Goal: Task Accomplishment & Management: Use online tool/utility

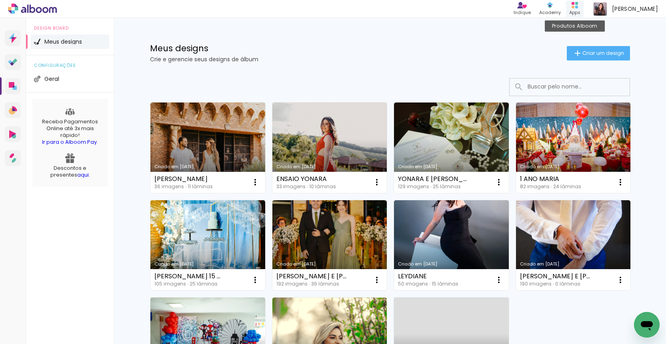
click at [581, 11] on div "Apps" at bounding box center [574, 12] width 11 height 7
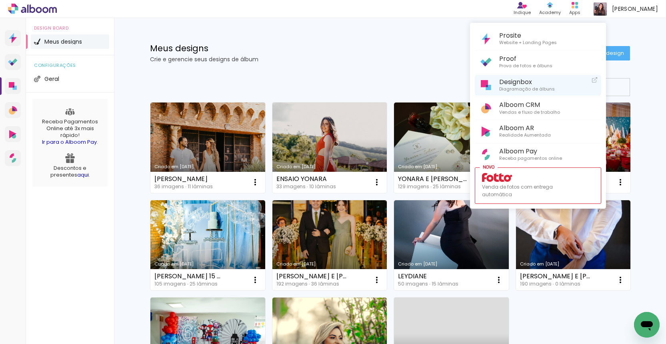
click at [519, 82] on span "Designbox" at bounding box center [527, 82] width 56 height 8
click at [326, 58] on div at bounding box center [333, 172] width 666 height 344
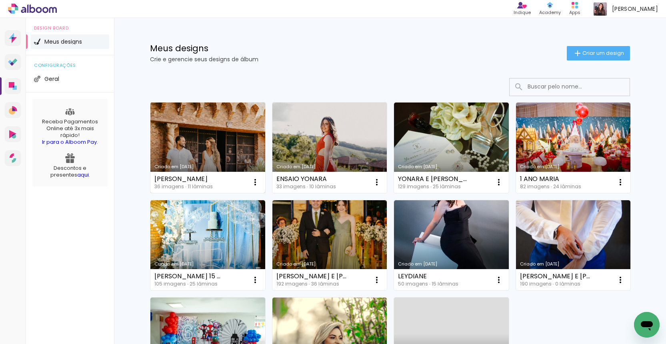
click at [227, 128] on link "Criado em [DATE]" at bounding box center [207, 147] width 115 height 90
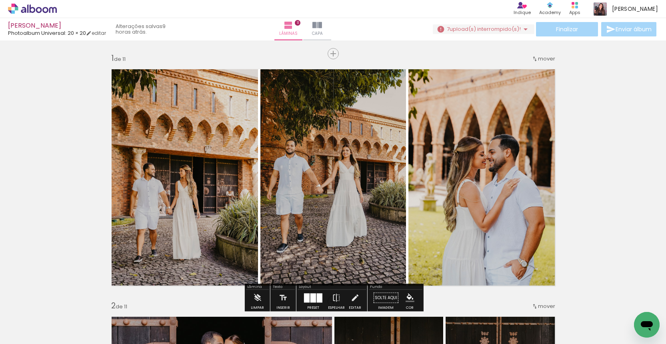
click at [493, 27] on span "upload(s) interrompido(s)!" at bounding box center [485, 29] width 71 height 8
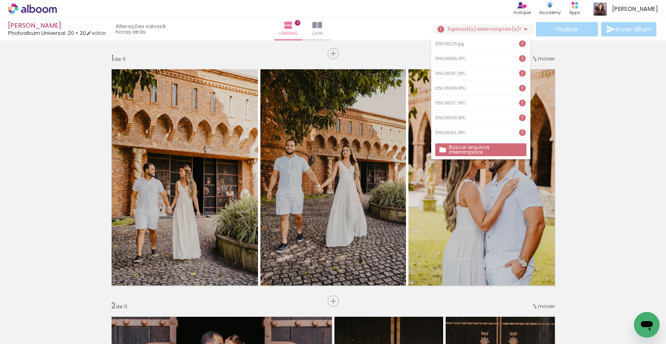
click at [0, 0] on slot "Buscar arquivos interrompidos" at bounding box center [0, 0] width 0 height 0
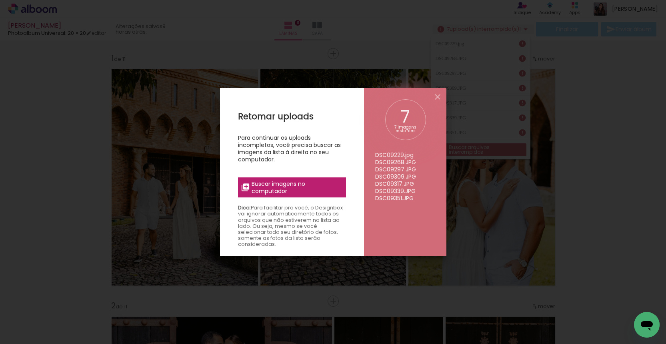
click at [289, 196] on label "Buscar imagens no computador" at bounding box center [292, 187] width 108 height 20
click at [0, 0] on input "file" at bounding box center [0, 0] width 0 height 0
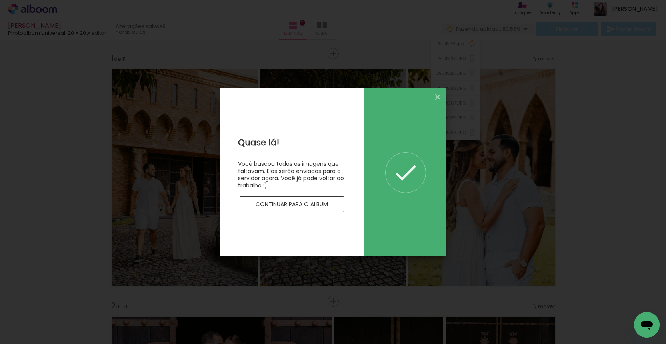
click at [316, 209] on paper-button "Continuar para o álbum" at bounding box center [292, 204] width 105 height 16
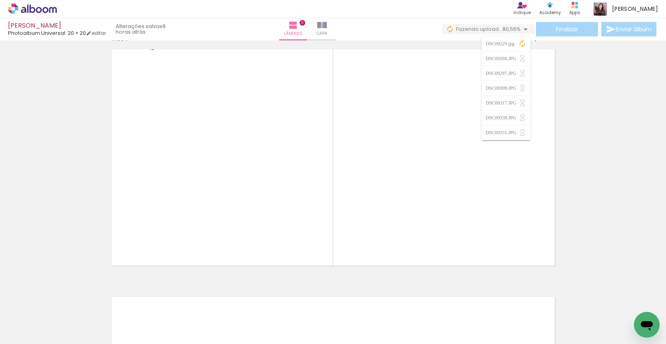
scroll to position [2482, 0]
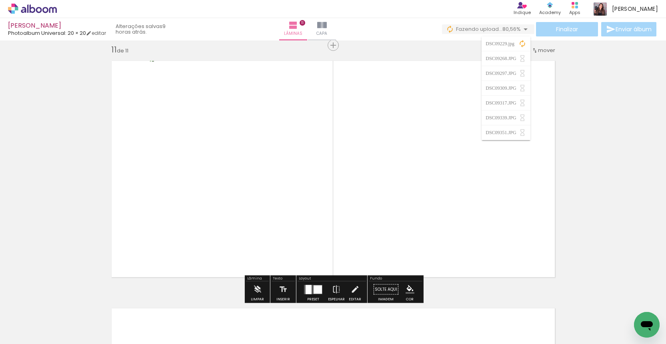
click at [44, 335] on paper-button "Adicionar Fotos" at bounding box center [24, 333] width 39 height 13
click at [0, 0] on input "file" at bounding box center [0, 0] width 0 height 0
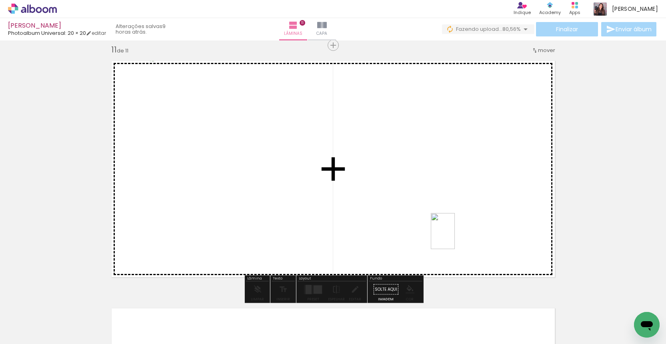
drag, startPoint x: 643, startPoint y: 306, endPoint x: 453, endPoint y: 236, distance: 202.4
click at [453, 236] on quentale-workspace at bounding box center [333, 172] width 666 height 344
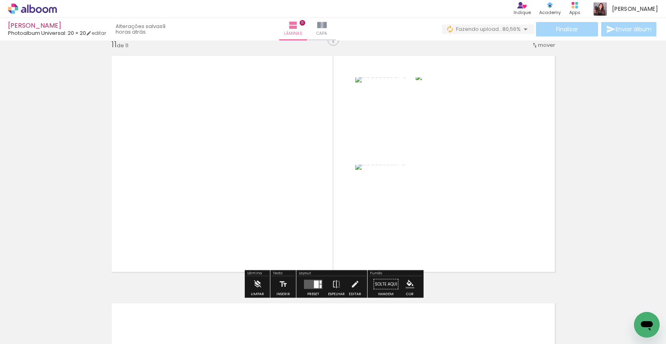
click at [320, 282] on div at bounding box center [321, 281] width 2 height 3
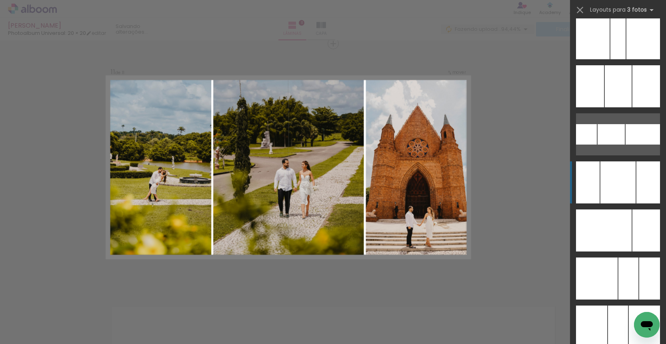
scroll to position [5291, 0]
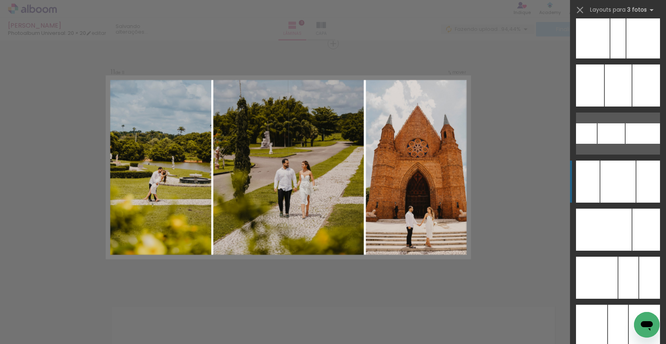
click at [615, 58] on div at bounding box center [618, 37] width 15 height 42
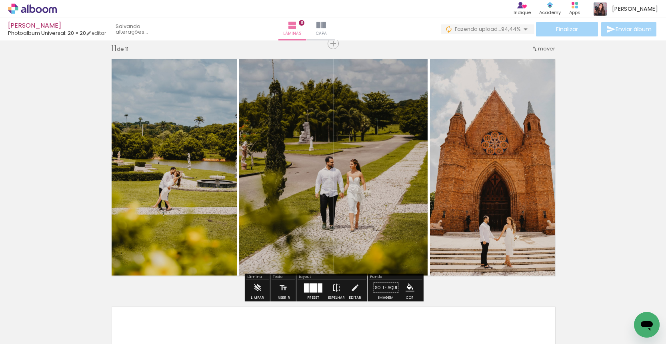
click at [337, 287] on iron-icon at bounding box center [336, 288] width 9 height 16
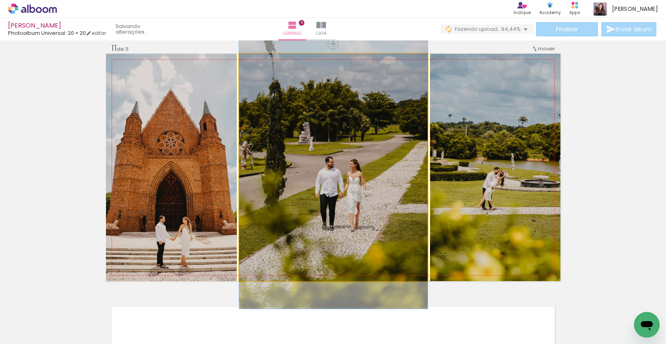
drag, startPoint x: 369, startPoint y: 209, endPoint x: 359, endPoint y: 209, distance: 10.0
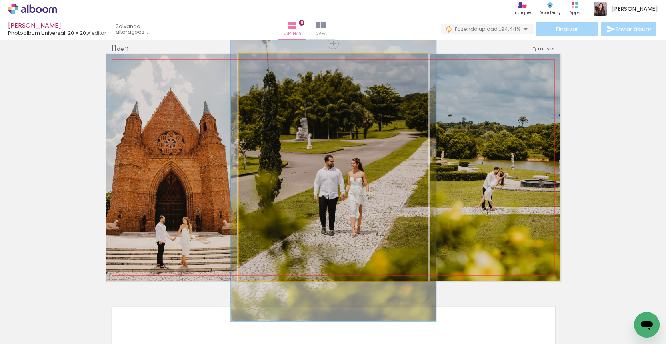
click at [263, 64] on div at bounding box center [260, 62] width 13 height 13
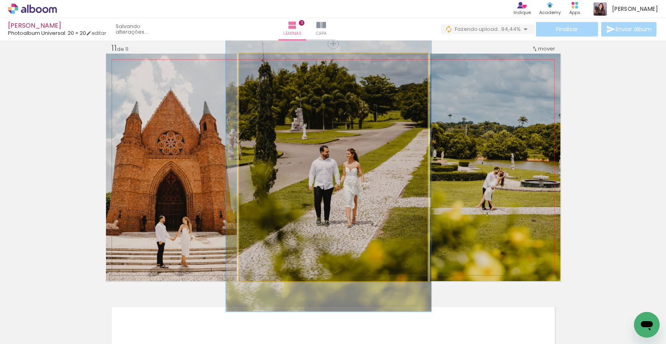
drag, startPoint x: 319, startPoint y: 140, endPoint x: 313, endPoint y: 129, distance: 12.7
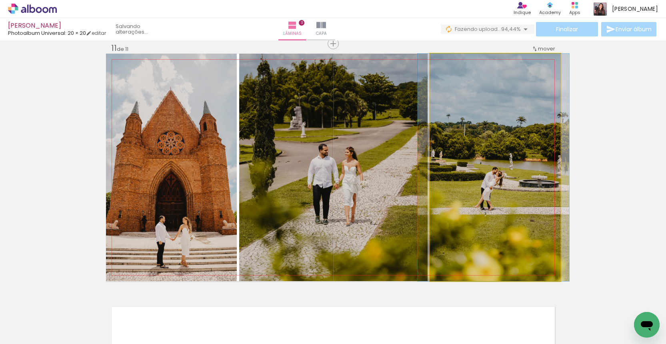
drag, startPoint x: 456, startPoint y: 194, endPoint x: 341, endPoint y: 180, distance: 115.3
click at [0, 0] on slot at bounding box center [0, 0] width 0 height 0
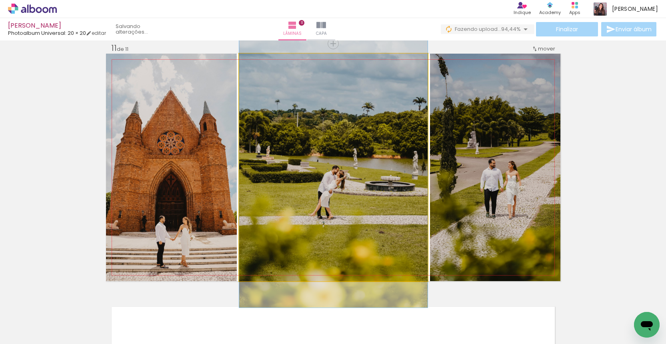
drag, startPoint x: 370, startPoint y: 192, endPoint x: 389, endPoint y: 188, distance: 19.5
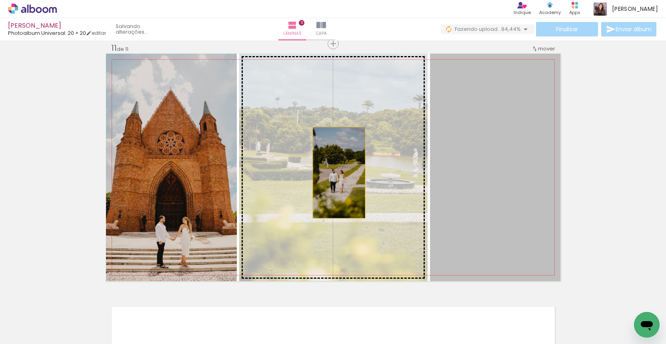
drag, startPoint x: 457, startPoint y: 178, endPoint x: 332, endPoint y: 172, distance: 125.4
click at [0, 0] on slot at bounding box center [0, 0] width 0 height 0
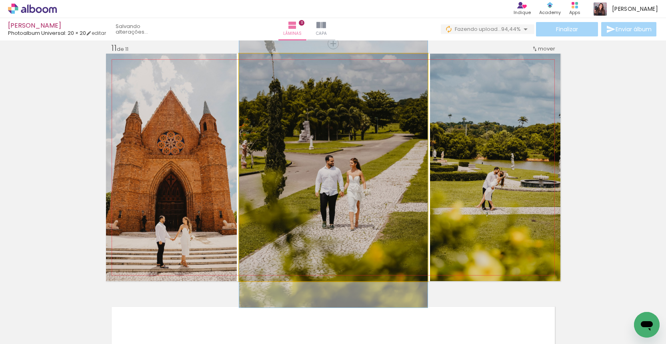
drag, startPoint x: 357, startPoint y: 165, endPoint x: 345, endPoint y: 163, distance: 12.6
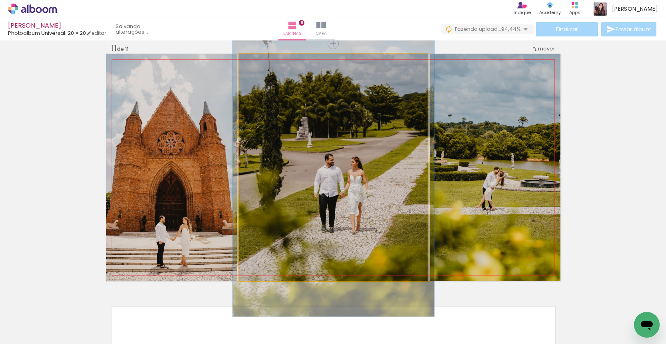
type paper-slider "107"
click at [259, 62] on div at bounding box center [259, 61] width 7 height 7
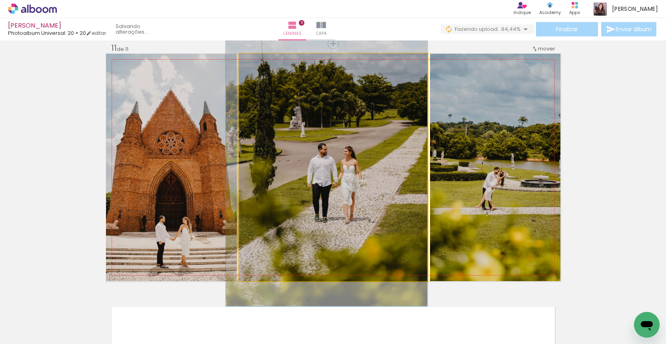
drag, startPoint x: 319, startPoint y: 131, endPoint x: 310, endPoint y: 120, distance: 13.6
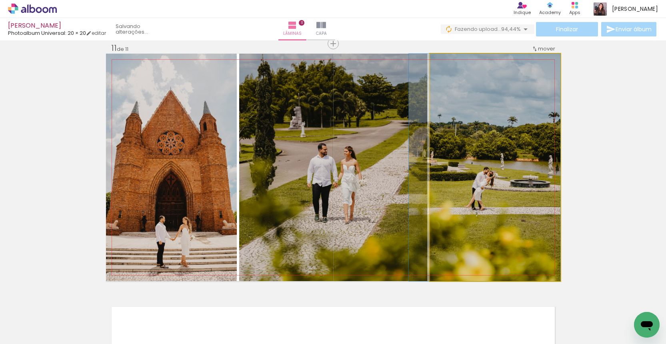
drag, startPoint x: 535, startPoint y: 174, endPoint x: 548, endPoint y: 172, distance: 13.8
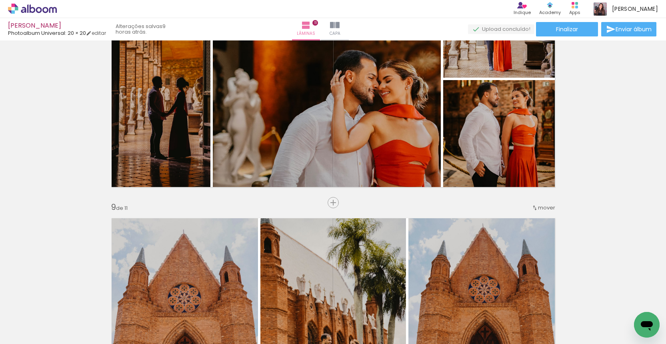
scroll to position [1811, 0]
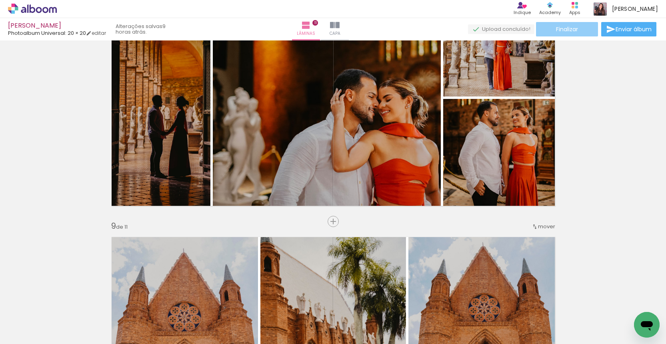
click at [568, 30] on span "Finalizar" at bounding box center [567, 29] width 22 height 6
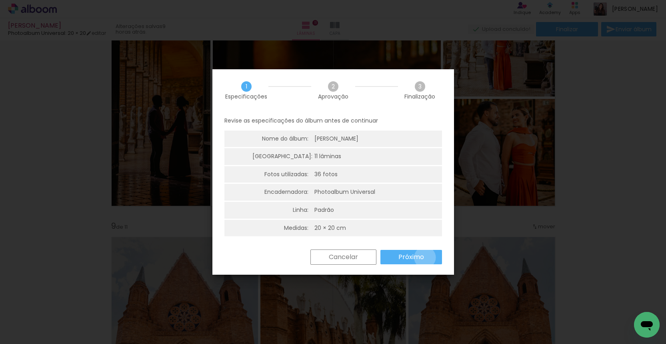
click at [425, 256] on paper-button "Próximo" at bounding box center [412, 257] width 62 height 14
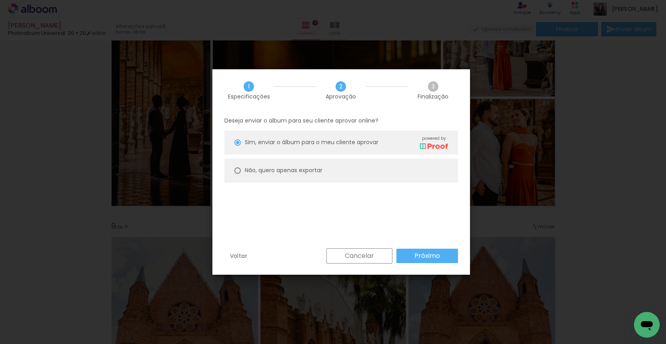
click at [0, 0] on slot "Próximo" at bounding box center [0, 0] width 0 height 0
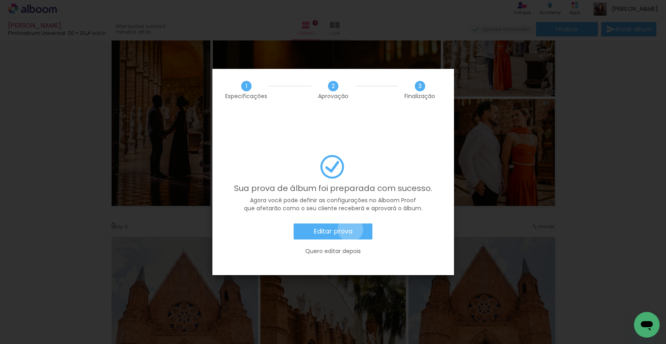
click at [0, 0] on slot "Editar prova" at bounding box center [0, 0] width 0 height 0
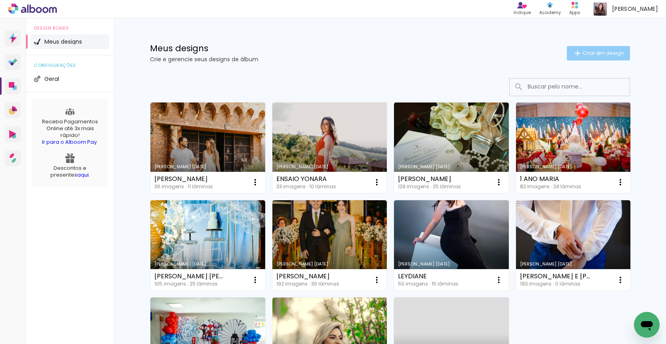
click at [597, 53] on span "Criar um design" at bounding box center [604, 52] width 42 height 5
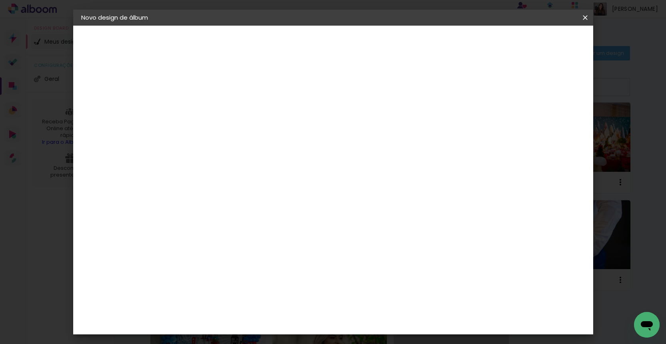
click at [212, 107] on input at bounding box center [212, 107] width 0 height 12
type input "geysi"
type paper-input "geysi"
click at [0, 0] on slot "Avançar" at bounding box center [0, 0] width 0 height 0
click at [273, 150] on input at bounding box center [232, 152] width 81 height 10
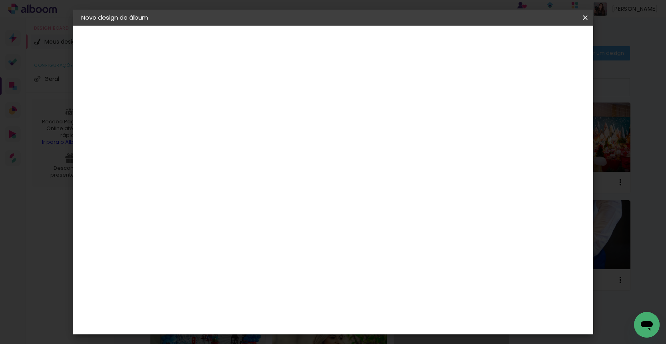
type input "pho"
type paper-input "pho"
drag, startPoint x: 312, startPoint y: 323, endPoint x: 324, endPoint y: 318, distance: 12.7
click at [260, 338] on paper-item "Photoalbum Universal" at bounding box center [224, 348] width 70 height 21
click at [340, 46] on paper-button "Avançar" at bounding box center [320, 43] width 39 height 14
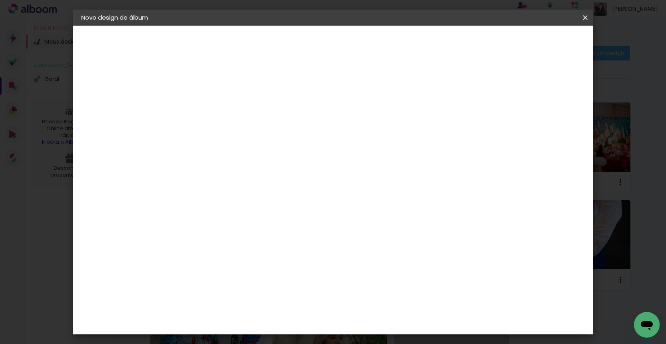
click at [243, 133] on input "text" at bounding box center [227, 139] width 31 height 12
drag, startPoint x: 376, startPoint y: 134, endPoint x: 371, endPoint y: 150, distance: 17.0
click at [376, 134] on paper-item "Padrão" at bounding box center [385, 133] width 160 height 16
type input "Padrão"
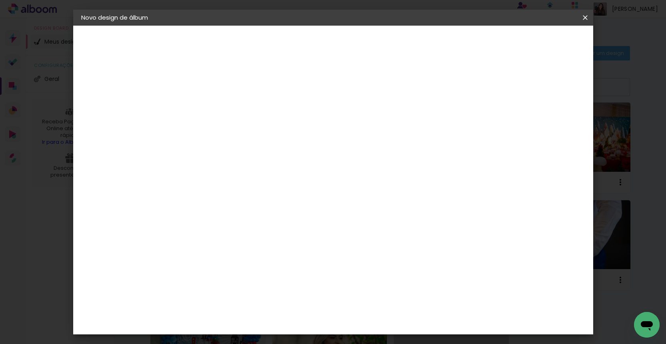
click at [266, 325] on span "20 × 20" at bounding box center [247, 335] width 37 height 21
click at [0, 0] on slot "Avançar" at bounding box center [0, 0] width 0 height 0
click at [541, 41] on span "Iniciar design" at bounding box center [523, 43] width 36 height 6
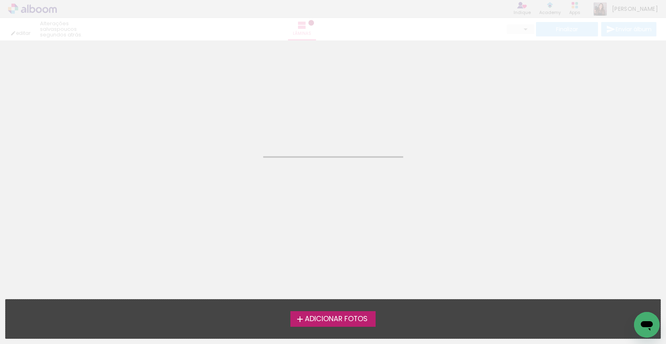
click at [358, 323] on span "Adicionar Fotos" at bounding box center [336, 318] width 63 height 7
click at [0, 0] on input "file" at bounding box center [0, 0] width 0 height 0
